Goal: Find specific page/section: Find specific page/section

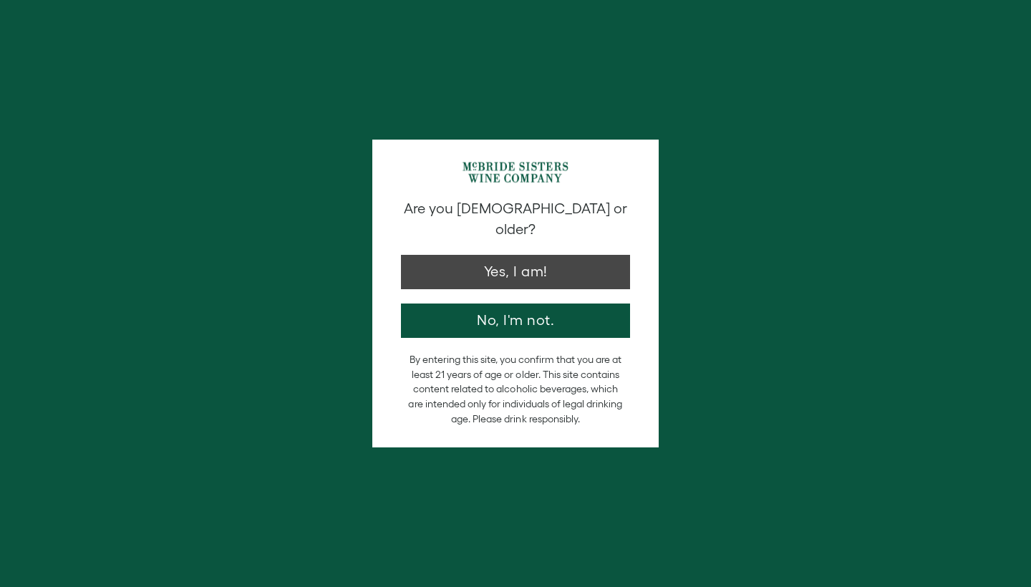
click at [454, 264] on button "Yes, I am!" at bounding box center [515, 272] width 229 height 34
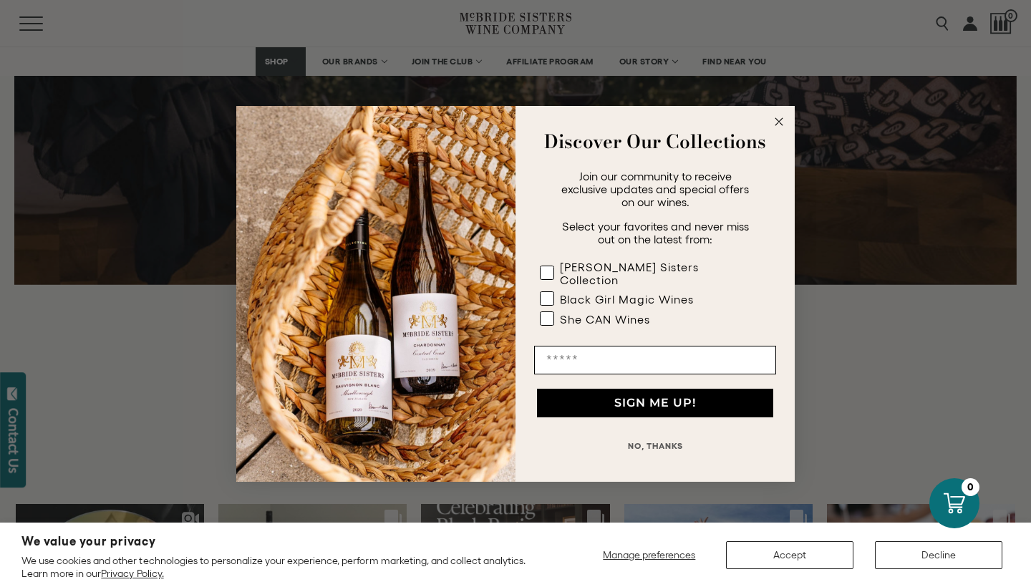
scroll to position [3421, 0]
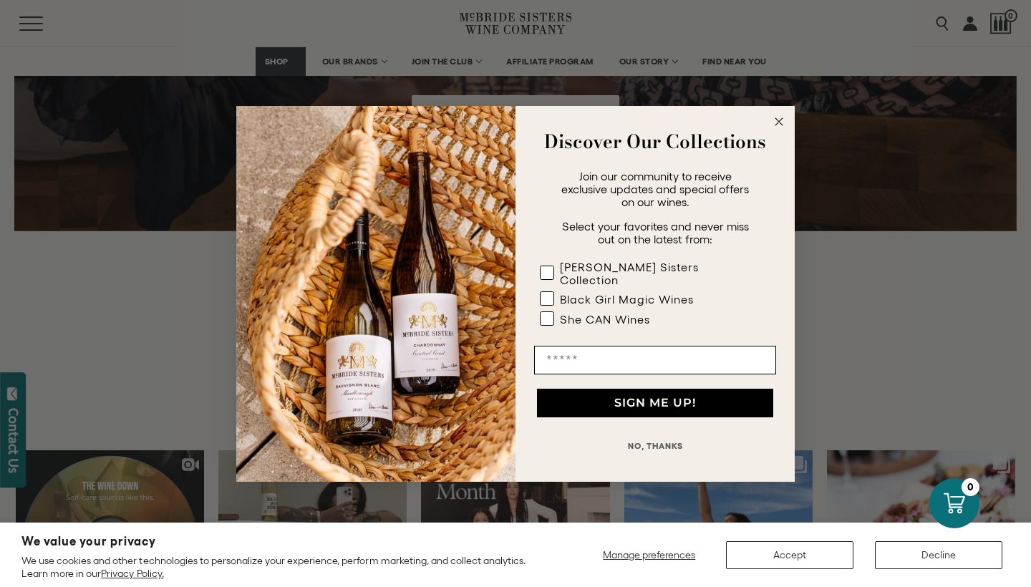
click at [779, 120] on circle "Close dialog" at bounding box center [779, 121] width 16 height 16
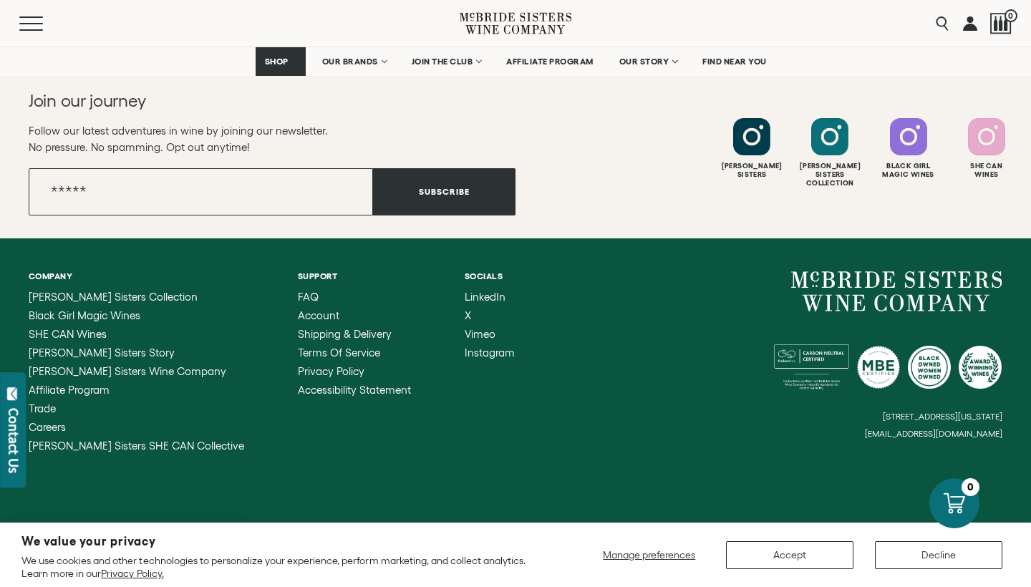
scroll to position [4041, 0]
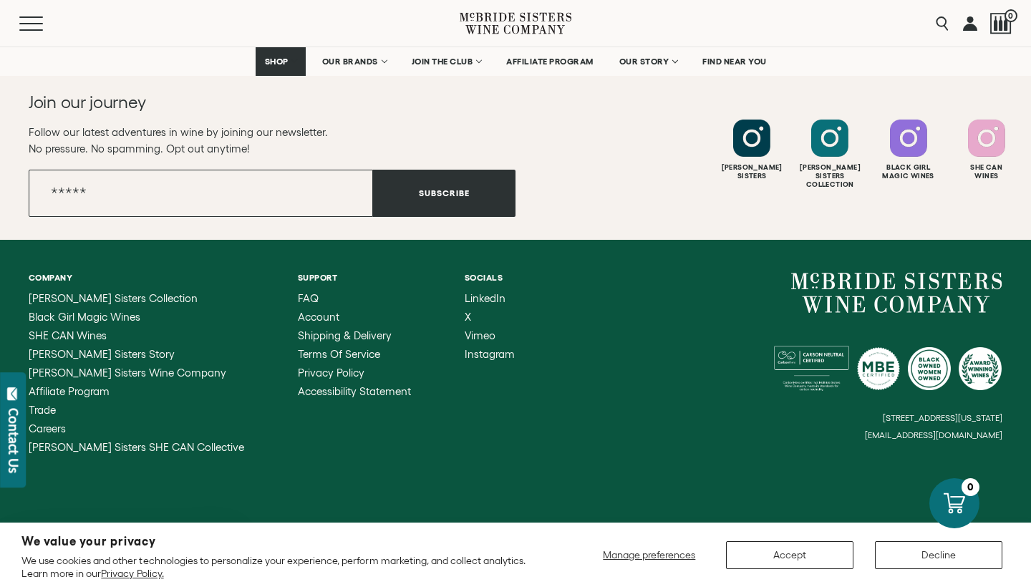
drag, startPoint x: 1006, startPoint y: 433, endPoint x: 876, endPoint y: 430, distance: 130.4
click at [876, 431] on div "Company McBride Sisters Collection Black Girl Magic Wines SHE CAN Wines McBride…" at bounding box center [515, 363] width 1031 height 246
copy small "[EMAIL_ADDRESS][DOMAIN_NAME]"
click at [52, 430] on span "Careers" at bounding box center [47, 429] width 37 height 12
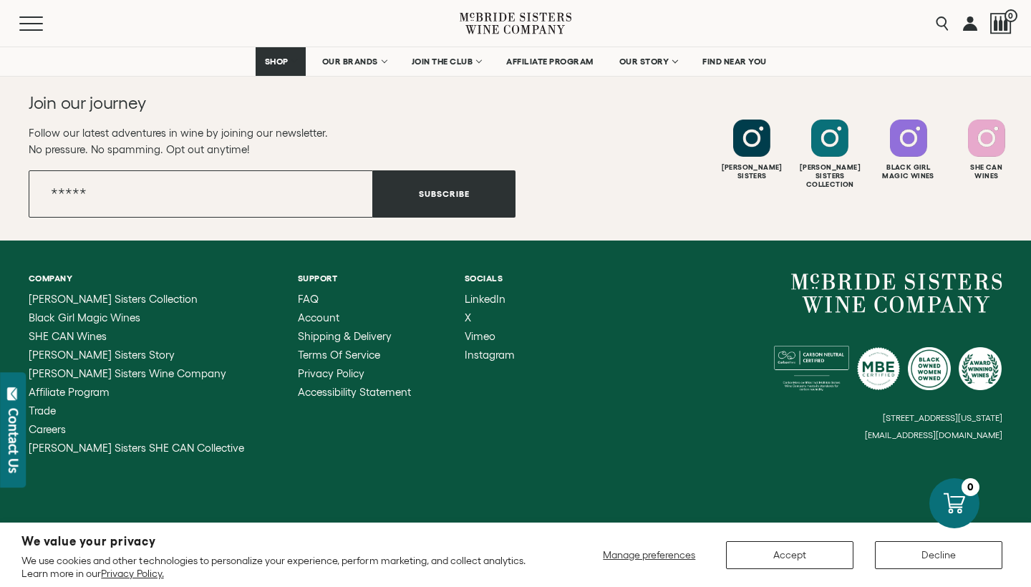
scroll to position [1471, 0]
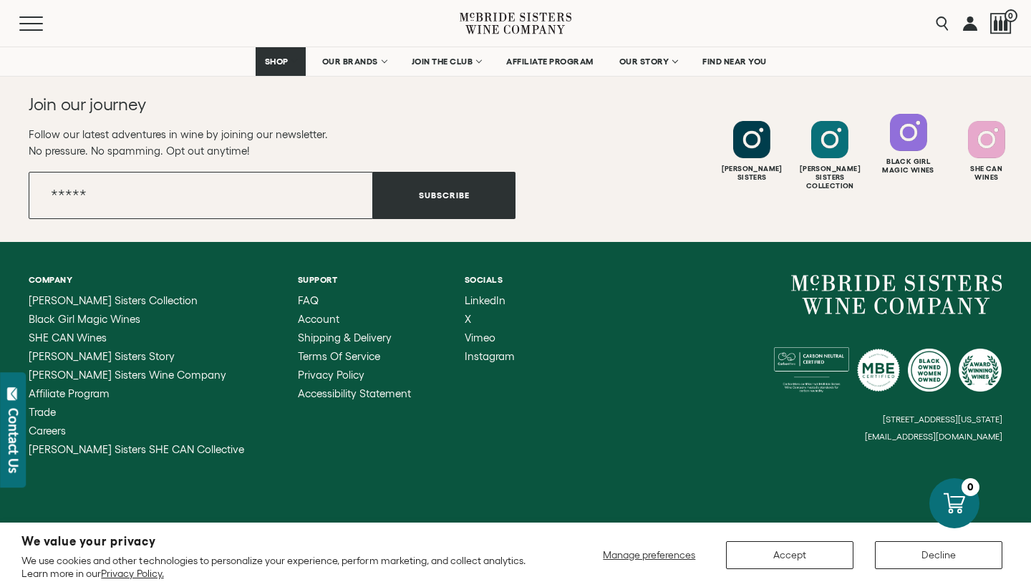
click at [923, 139] on div at bounding box center [908, 132] width 37 height 37
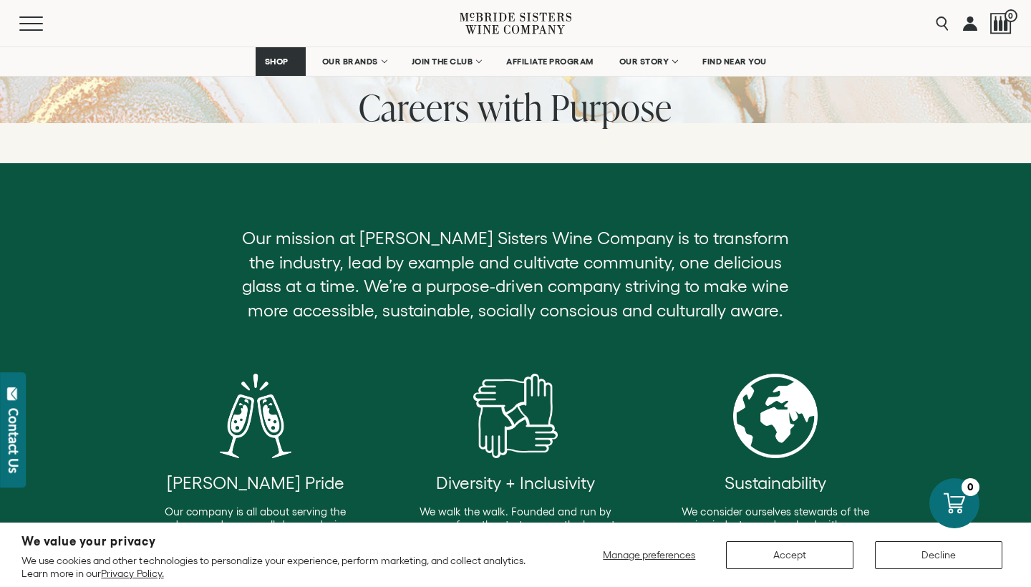
scroll to position [75, 0]
